Goal: Find specific page/section: Find specific page/section

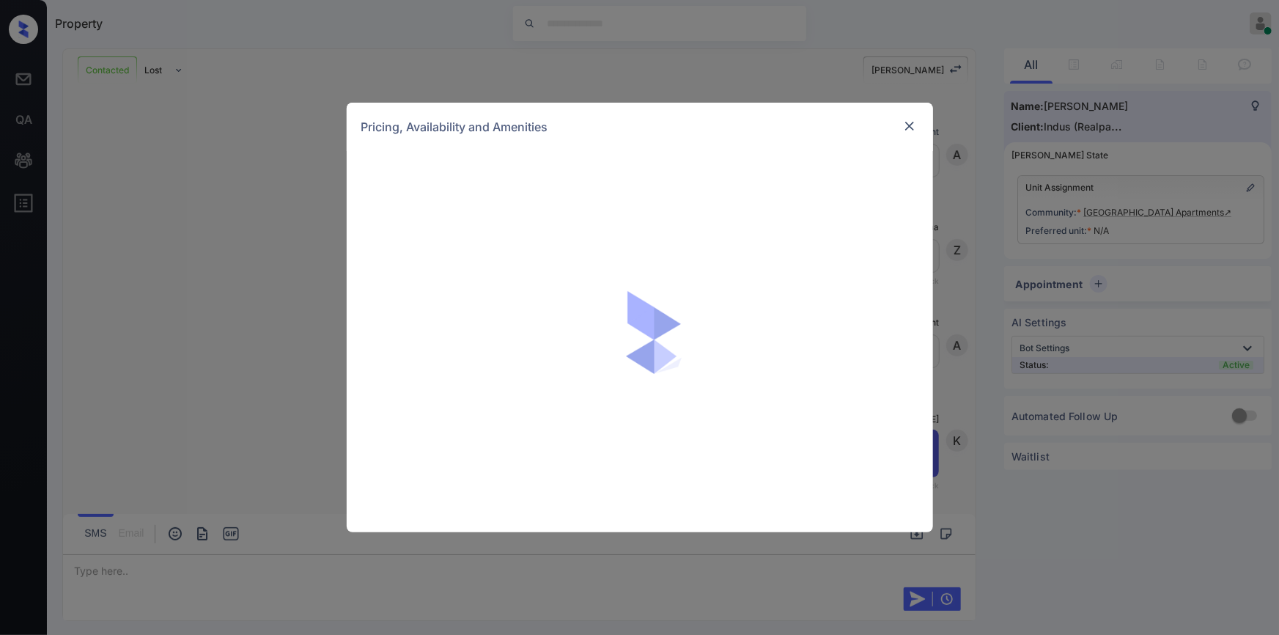
scroll to position [2140, 0]
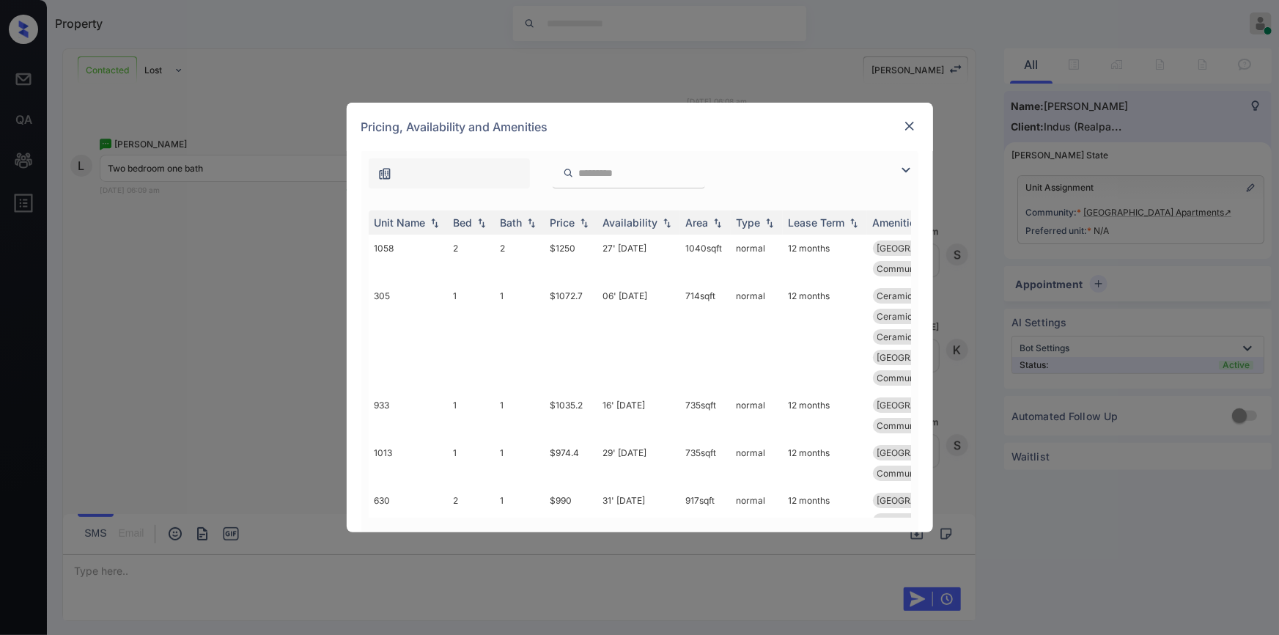
click at [902, 163] on img at bounding box center [906, 170] width 18 height 18
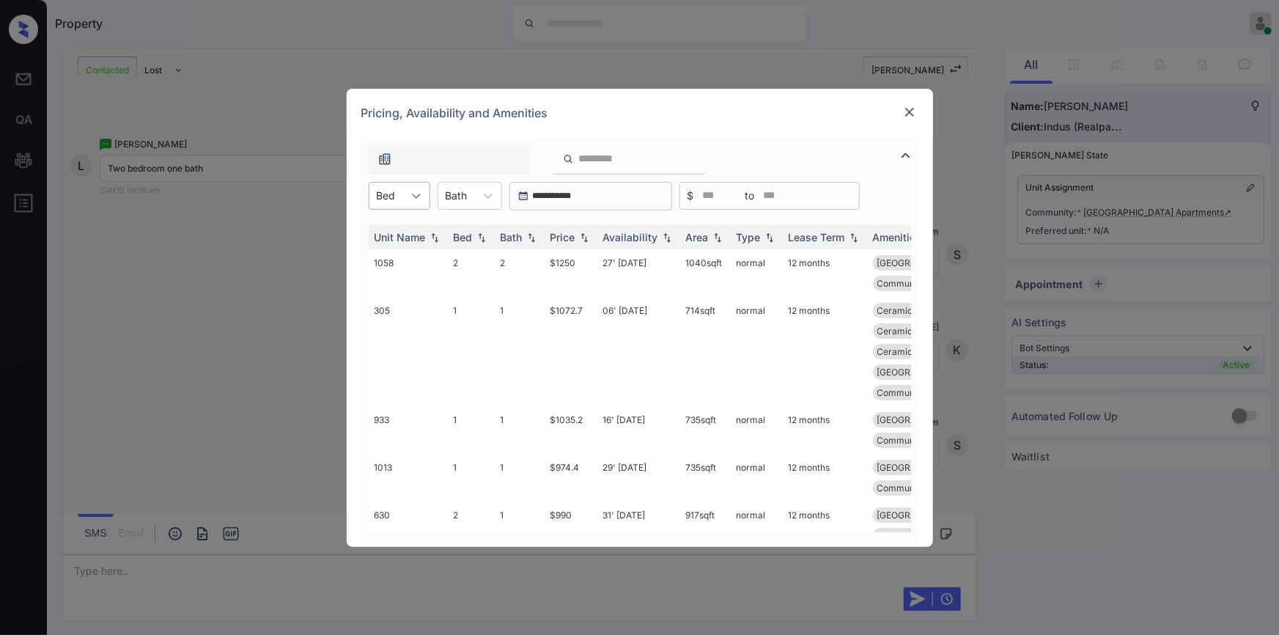
click at [412, 194] on icon at bounding box center [416, 196] width 9 height 5
click at [385, 257] on div "2" at bounding box center [400, 258] width 62 height 26
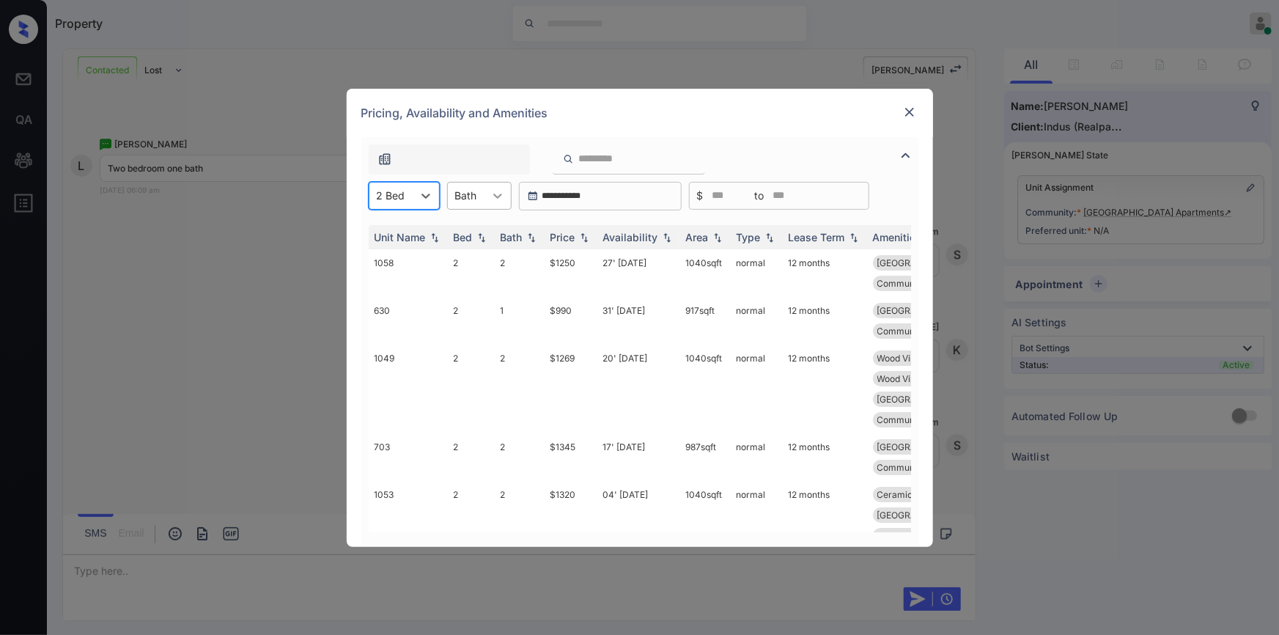
click at [488, 194] on div at bounding box center [498, 196] width 26 height 26
click at [478, 227] on div "1" at bounding box center [479, 231] width 65 height 26
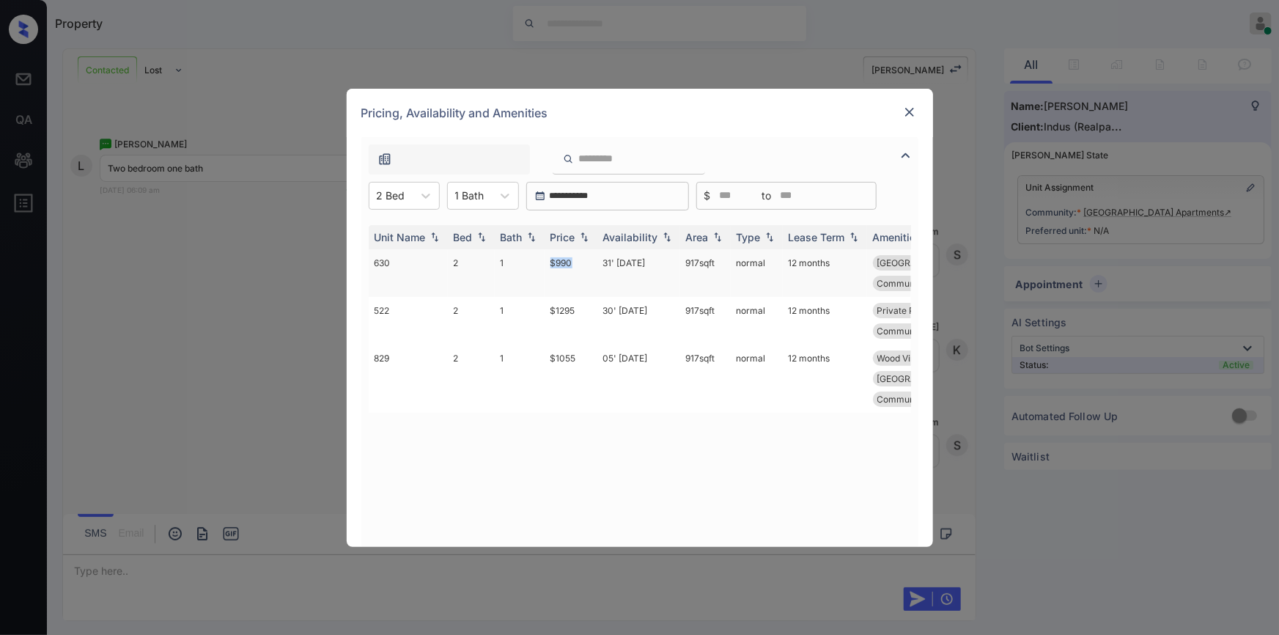
drag, startPoint x: 540, startPoint y: 266, endPoint x: 596, endPoint y: 266, distance: 55.7
click at [596, 266] on tr "630 2 1 $990 31' Oct 25 917 sqft normal 12 months Reserved Parkin... Community …" at bounding box center [752, 273] width 766 height 48
copy tr "$990"
click at [565, 264] on td "$990" at bounding box center [571, 273] width 53 height 48
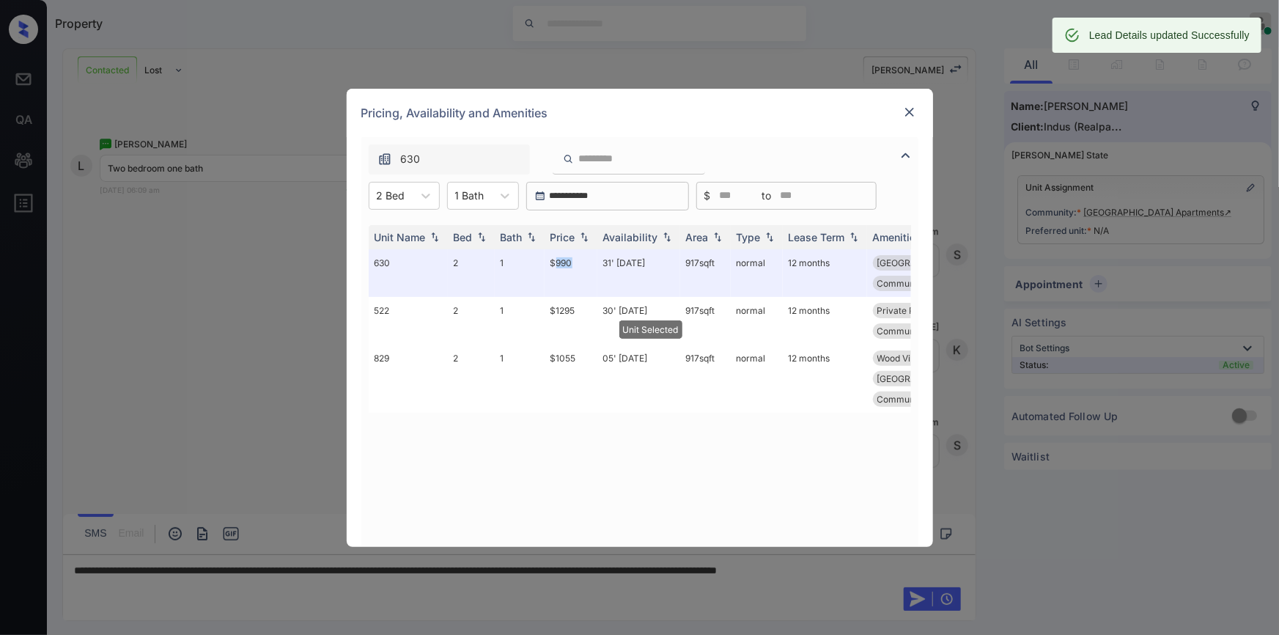
click at [902, 106] on img at bounding box center [909, 112] width 15 height 15
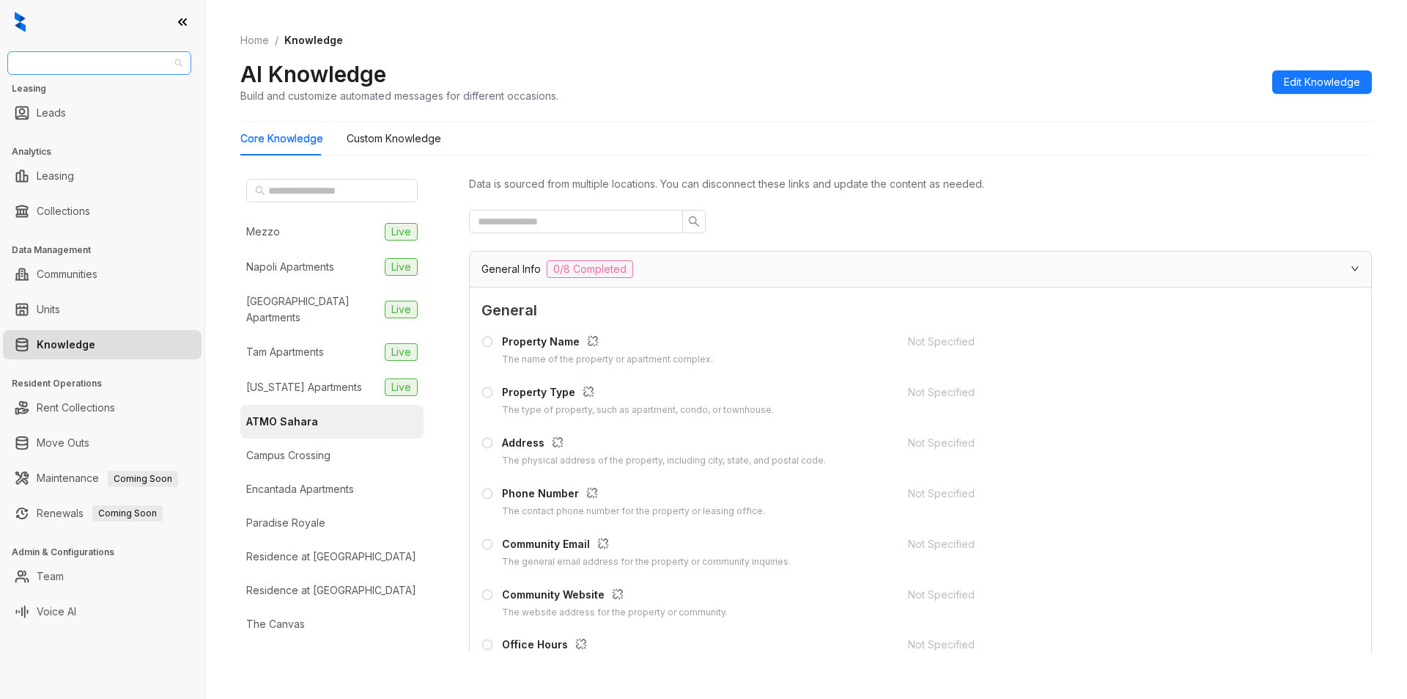
click at [120, 64] on span "Magnolia Capital" at bounding box center [99, 63] width 166 height 22
